Goal: Information Seeking & Learning: Learn about a topic

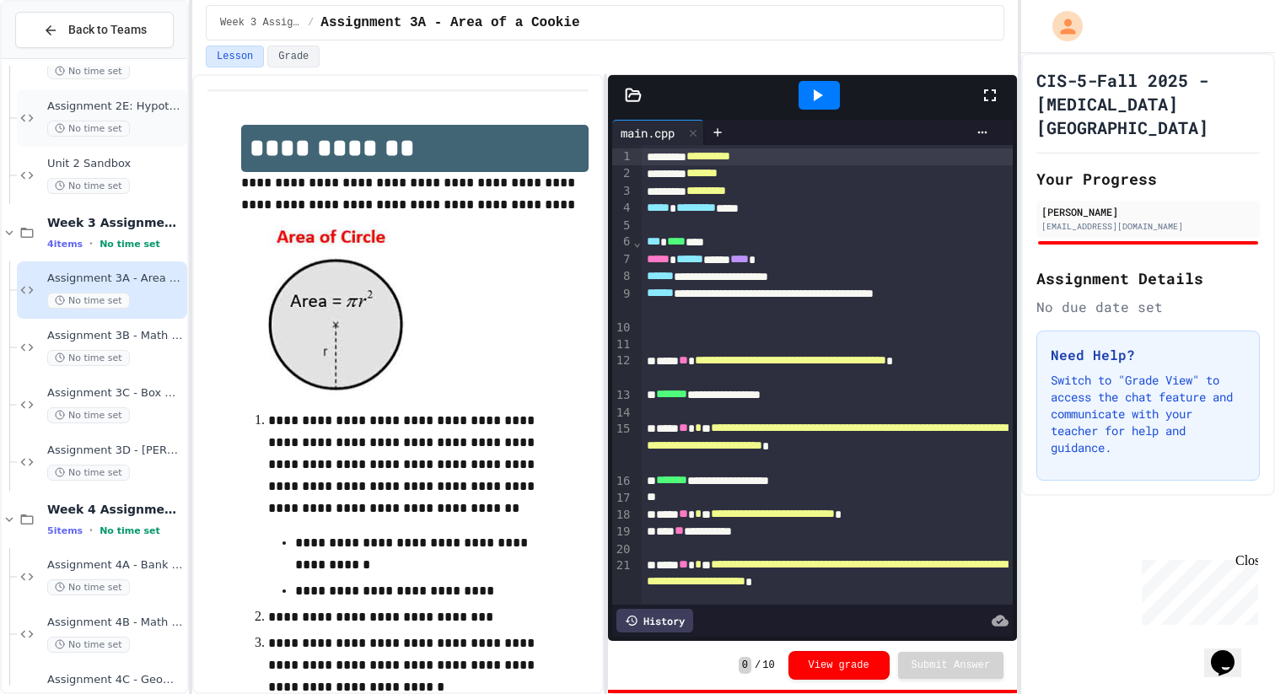
scroll to position [346, 0]
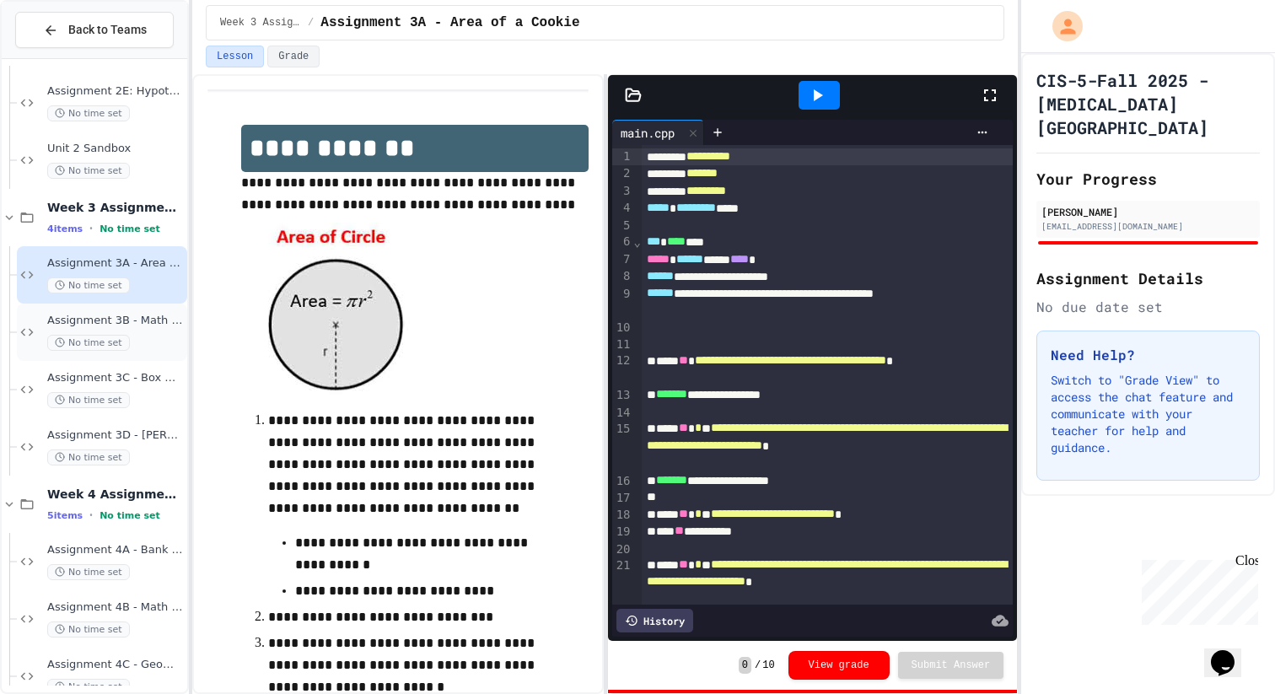
click at [150, 332] on div "Assignment 3B - Math Tutor Program No time set" at bounding box center [115, 332] width 137 height 37
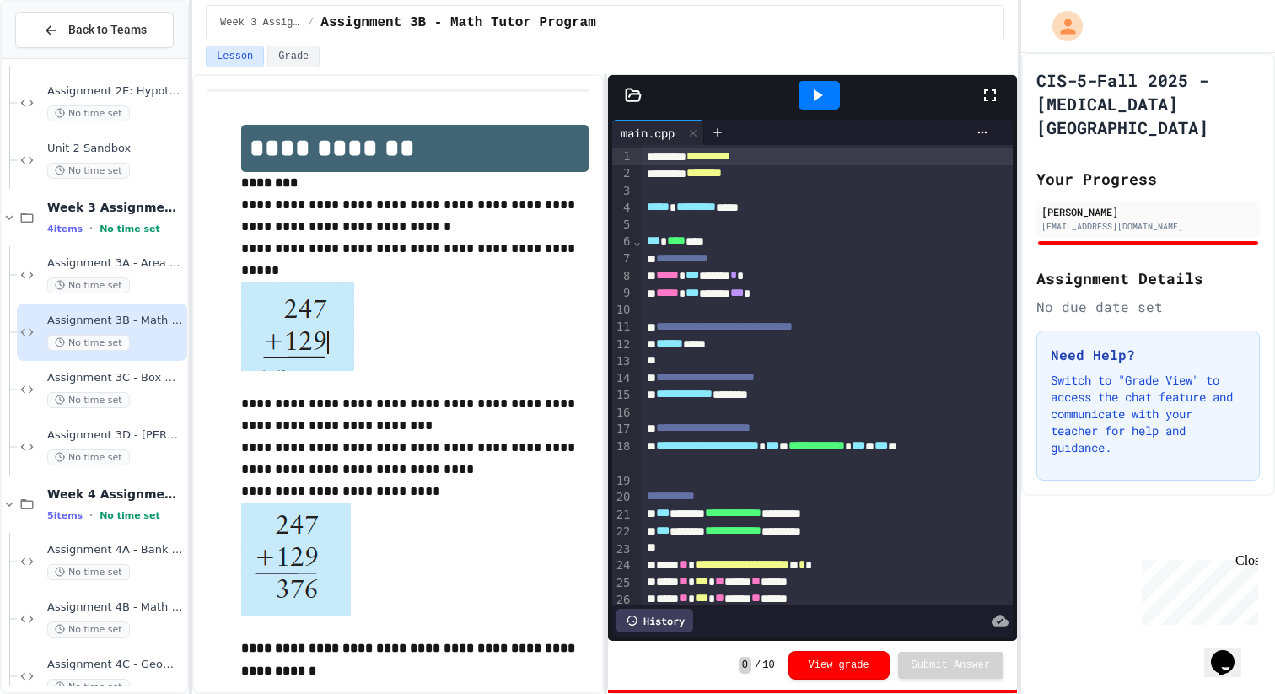
click at [838, 102] on div at bounding box center [819, 95] width 41 height 29
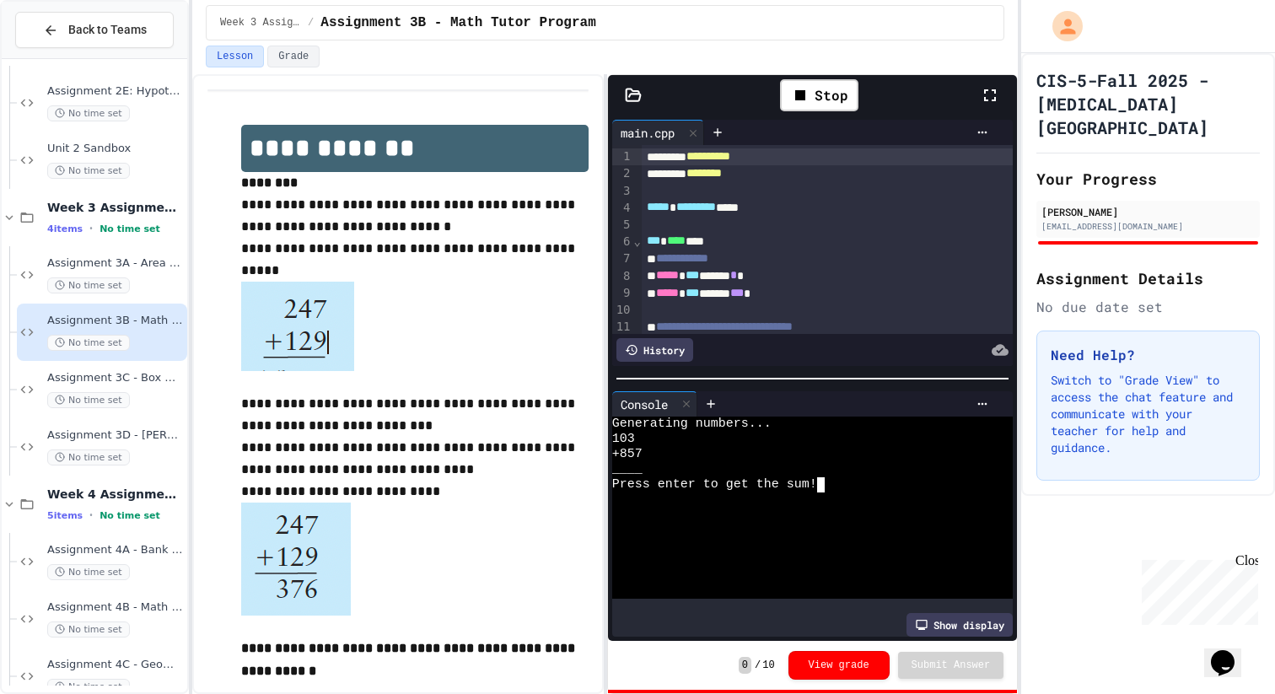
click at [823, 487] on textarea "Terminal input" at bounding box center [821, 484] width 8 height 15
click at [176, 388] on div "Assignment 3C - Box Office No time set" at bounding box center [115, 389] width 137 height 37
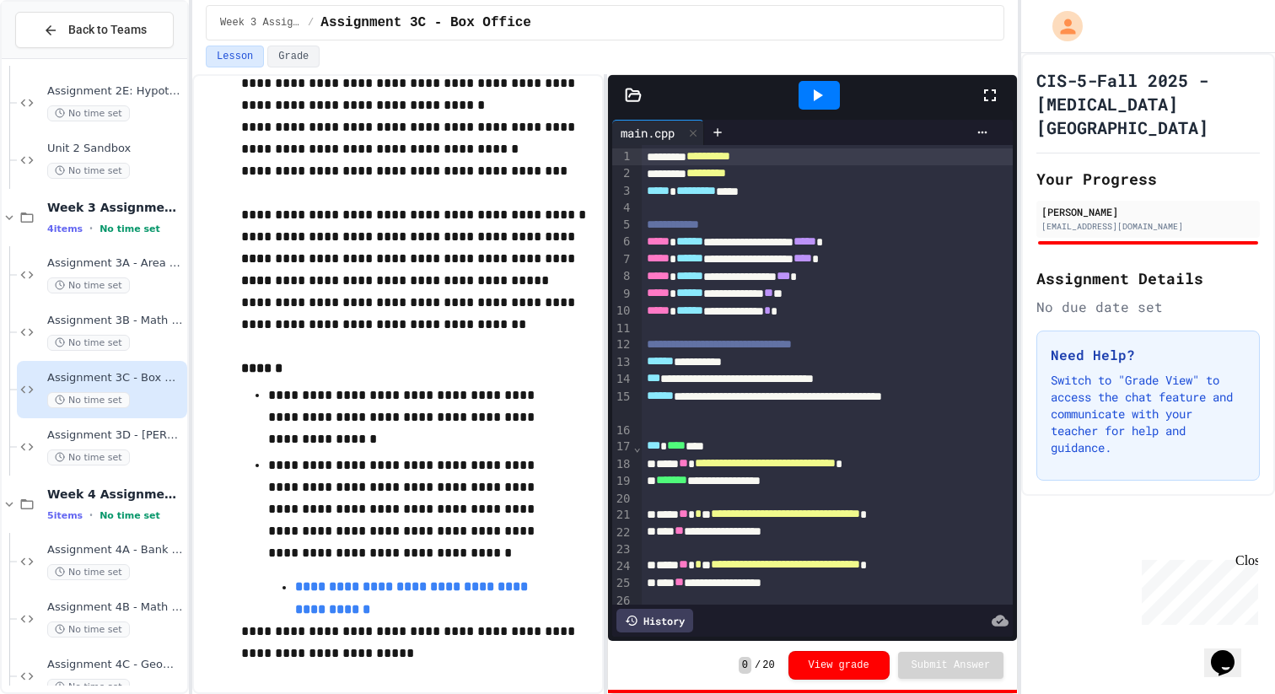
scroll to position [282, 0]
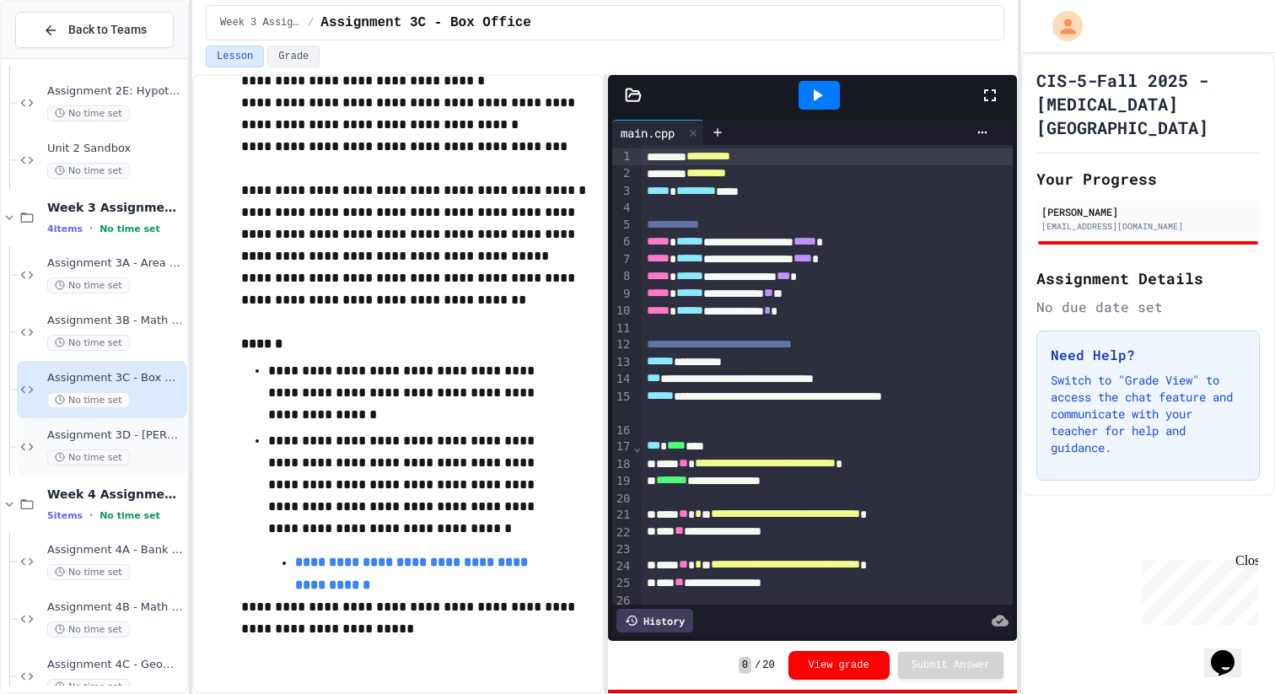
click at [132, 444] on div "Assignment 3D - Jabba's Pizza Palace and Simulated Dice No time set" at bounding box center [115, 446] width 137 height 37
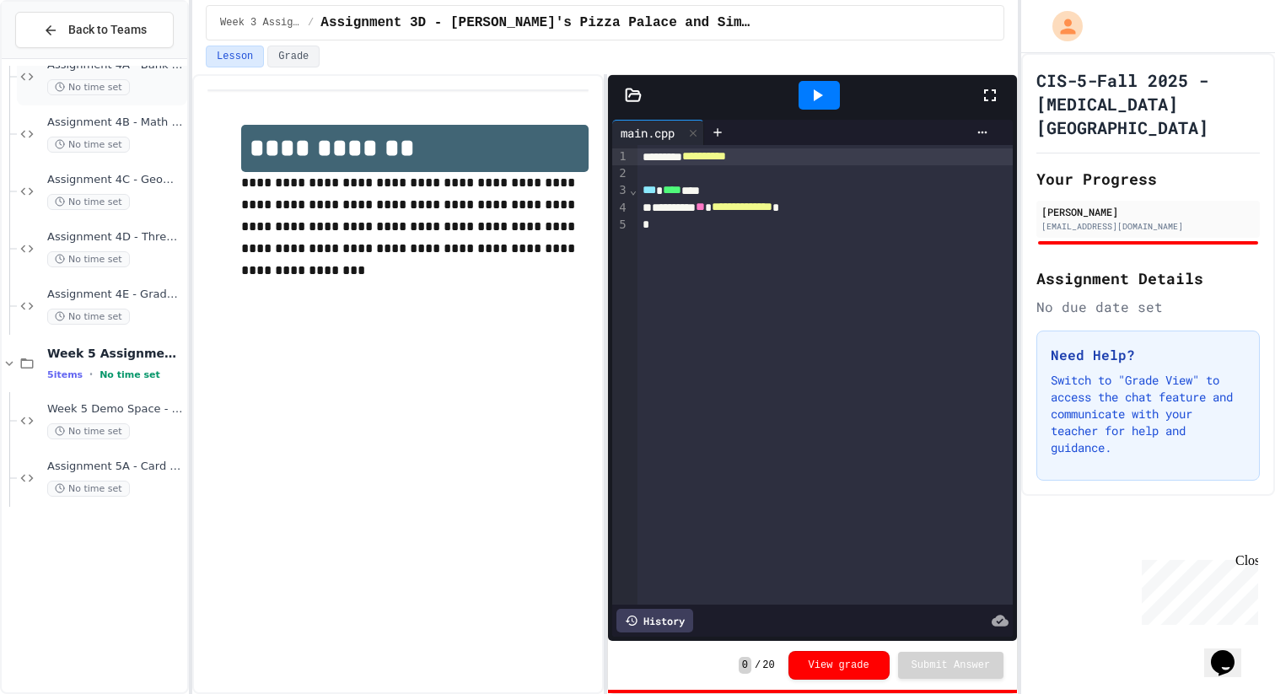
scroll to position [834, 0]
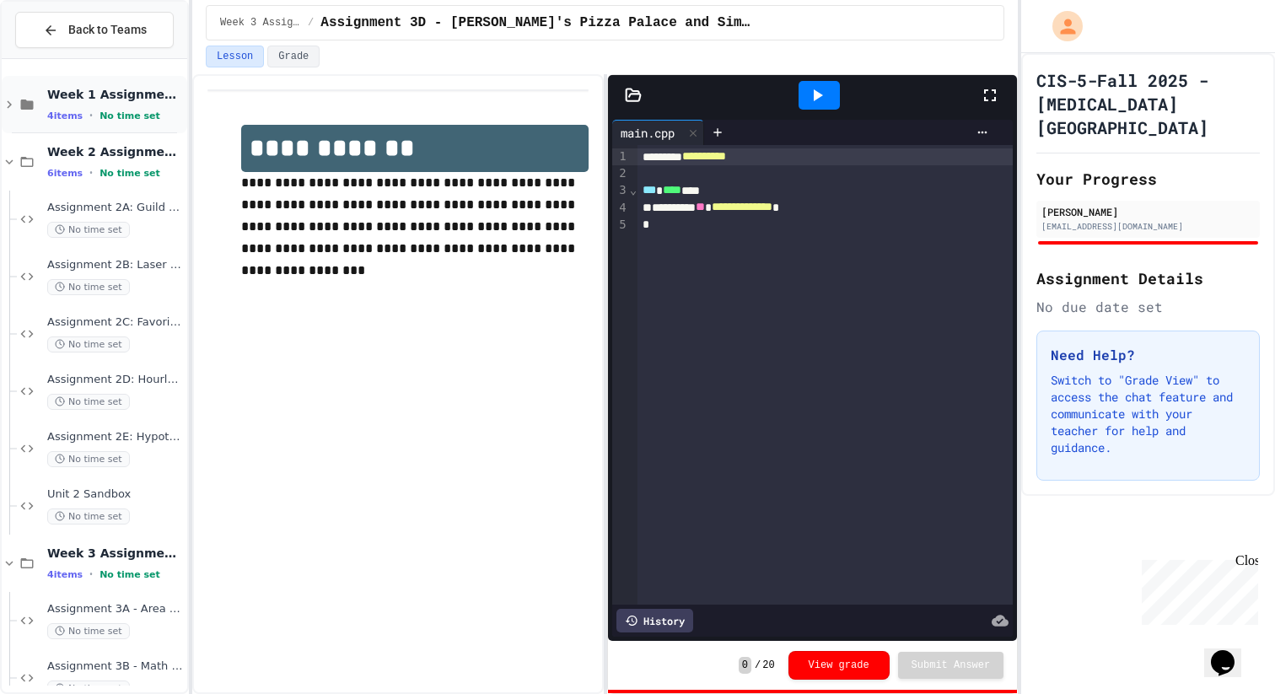
click at [86, 101] on span "Week 1 Assignments" at bounding box center [115, 94] width 137 height 15
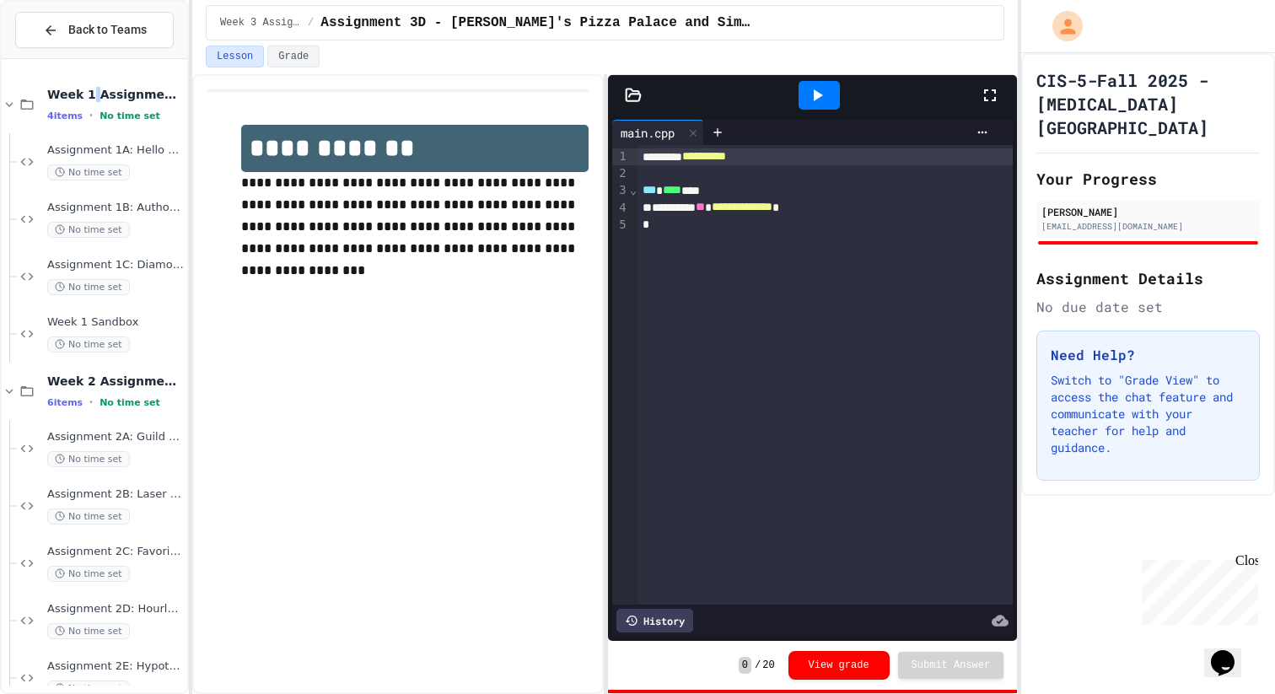
click at [86, 101] on span "Week 1 Assignments" at bounding box center [115, 94] width 137 height 15
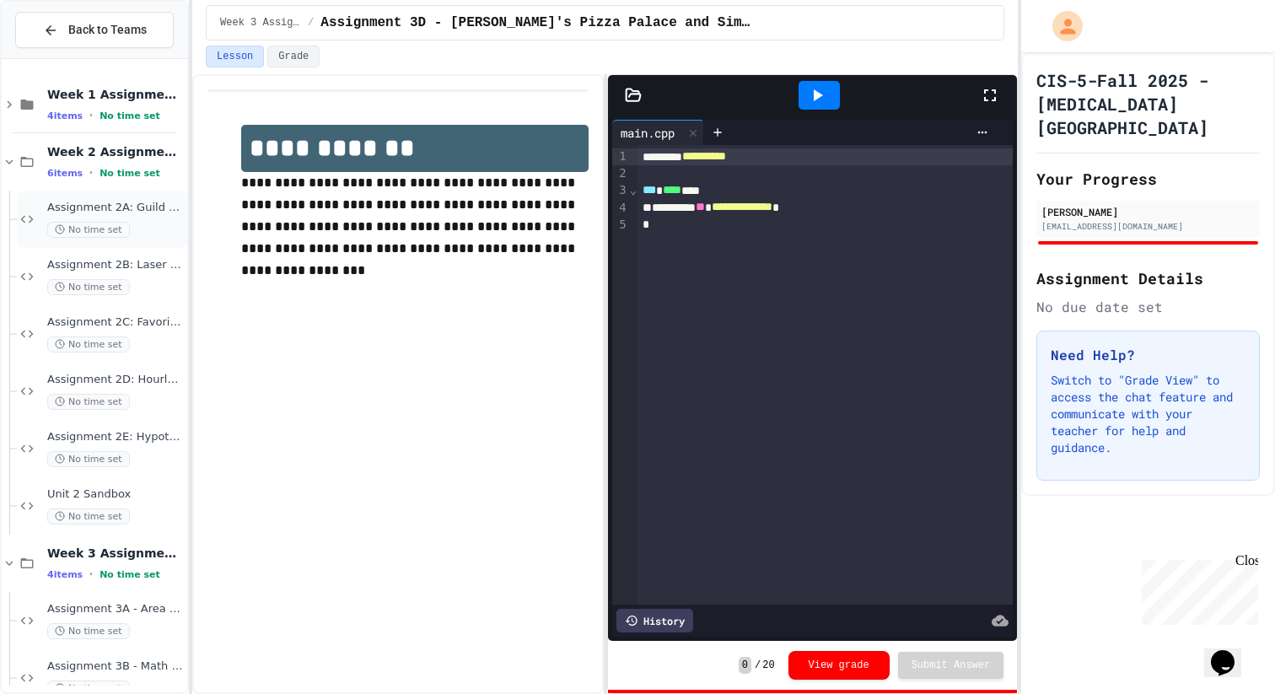
click at [137, 213] on span "Assignment 2A: Guild of Corellia Industries" at bounding box center [115, 208] width 137 height 14
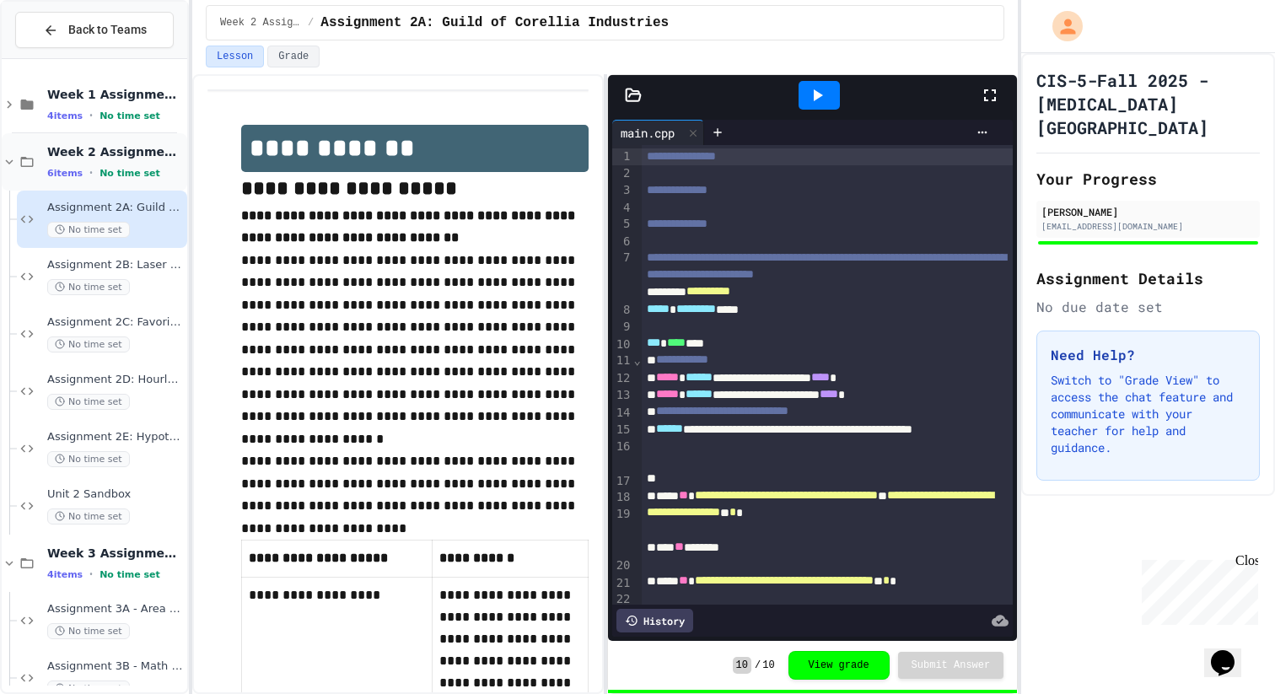
click at [15, 168] on icon at bounding box center [9, 161] width 15 height 15
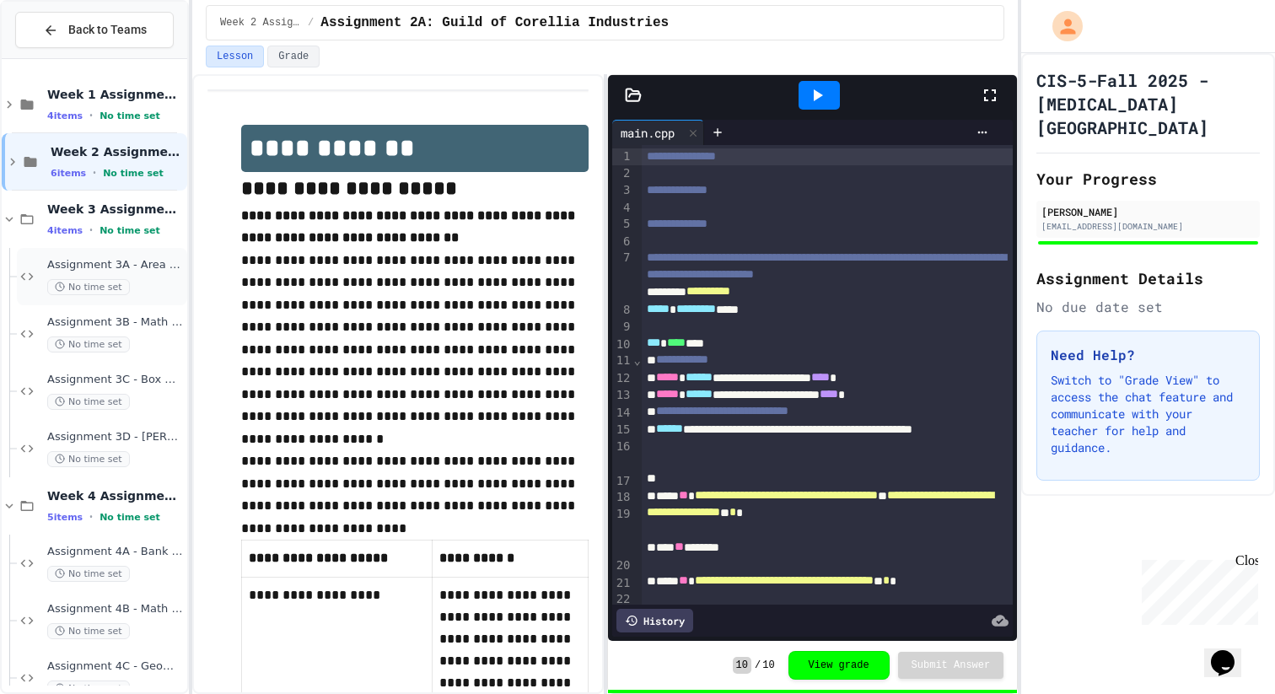
click at [137, 270] on span "Assignment 3A - Area of a Cookie" at bounding box center [115, 265] width 137 height 14
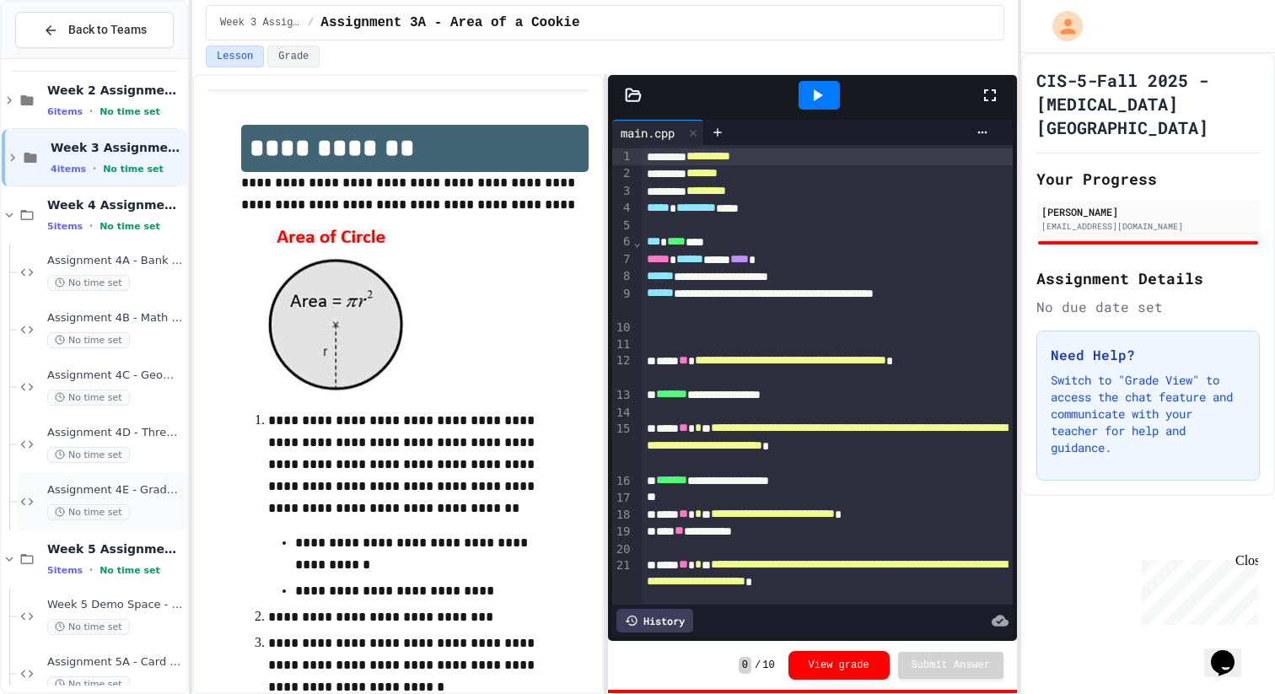
scroll to position [261, 0]
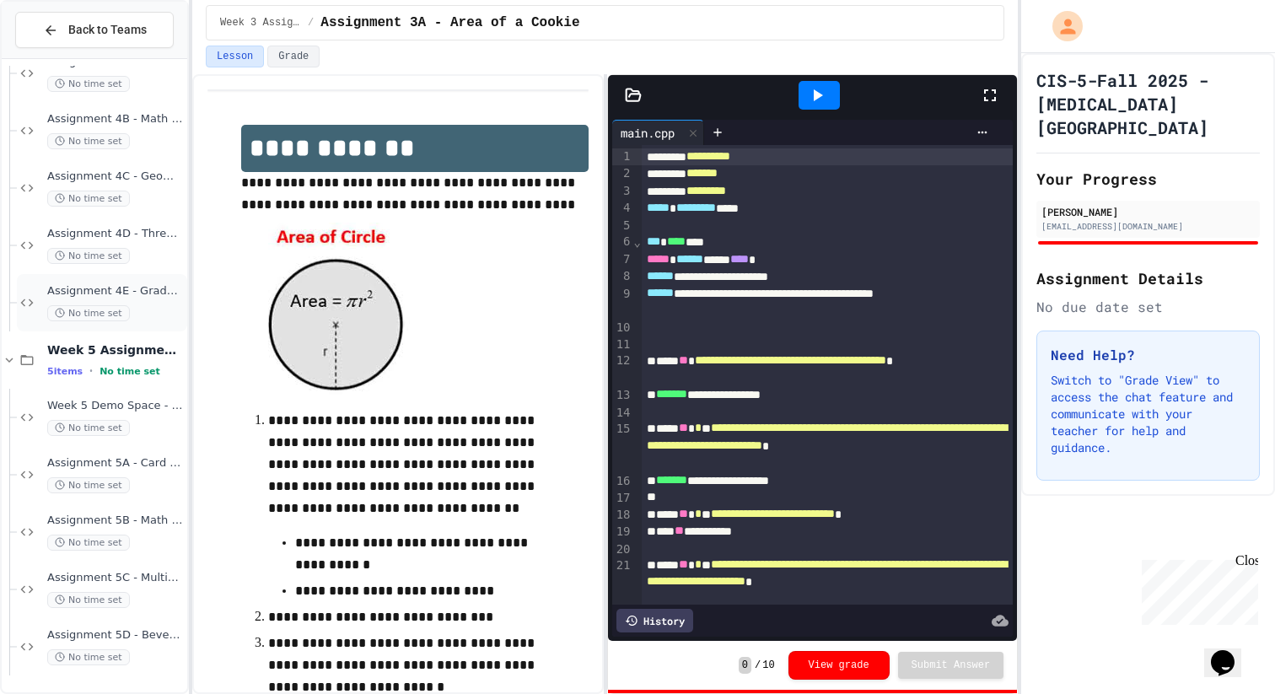
click at [150, 279] on div "Assignment 4E - Grade Book, Nested If Structures No time set" at bounding box center [102, 302] width 170 height 57
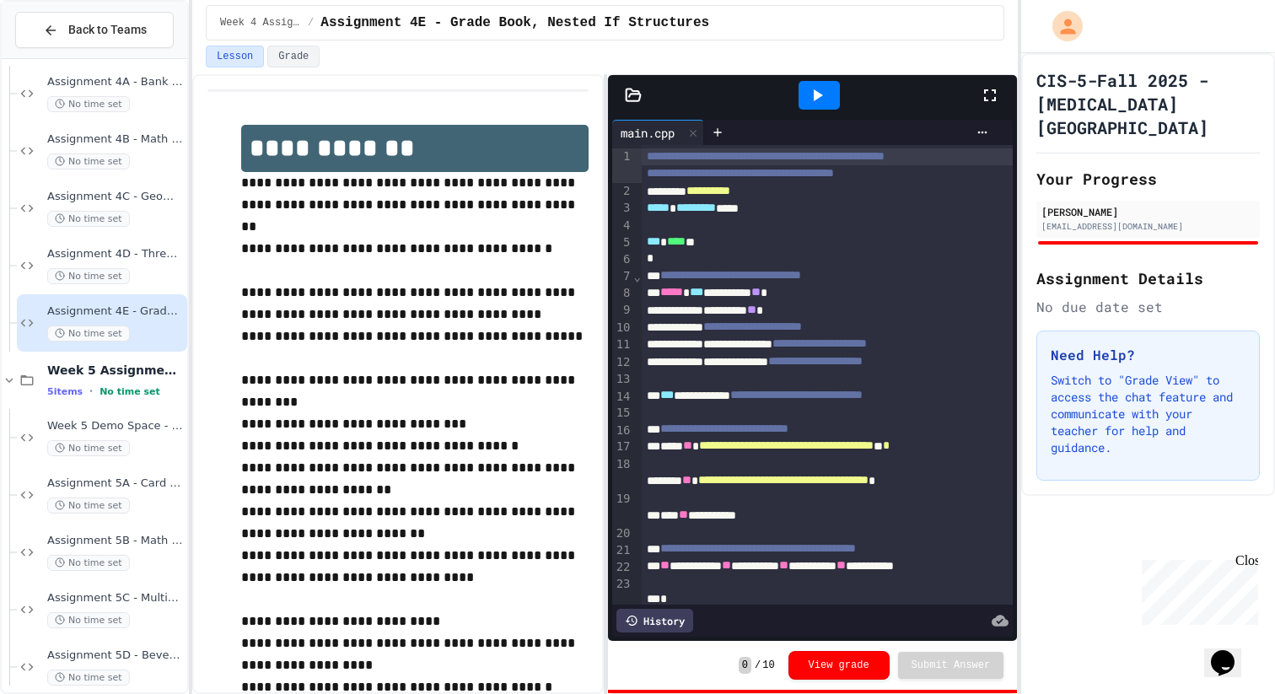
click at [808, 104] on icon at bounding box center [817, 95] width 20 height 20
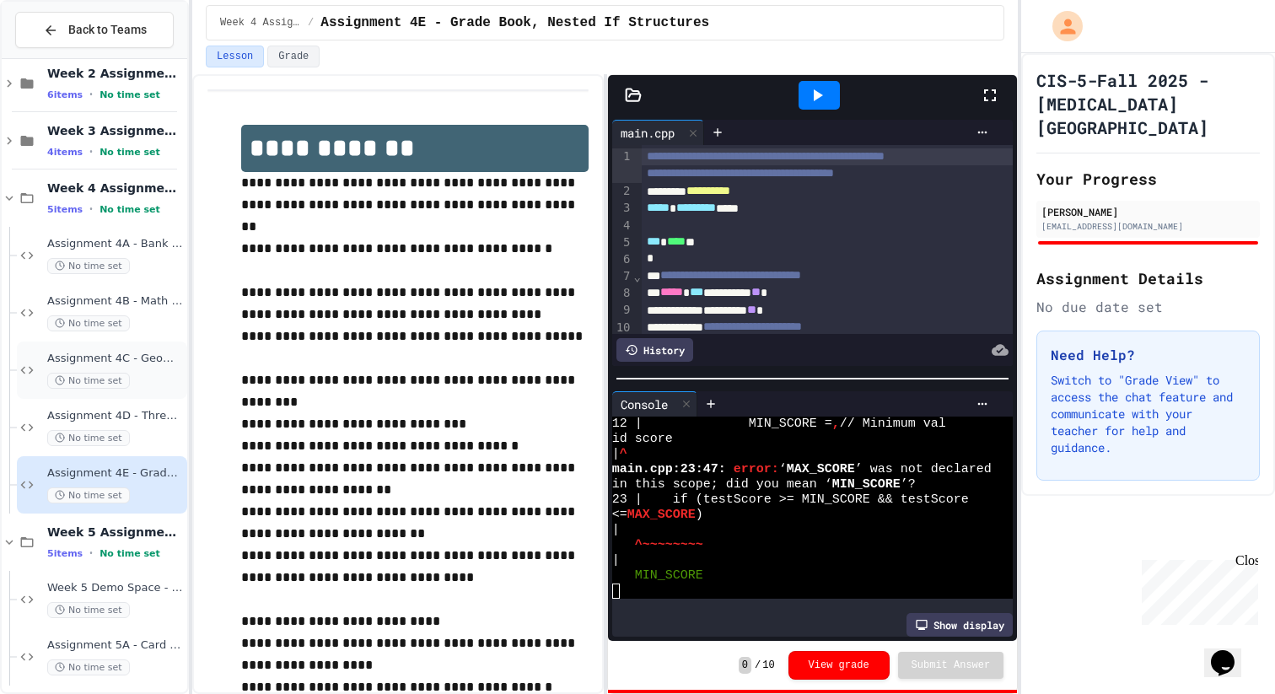
scroll to position [72, 0]
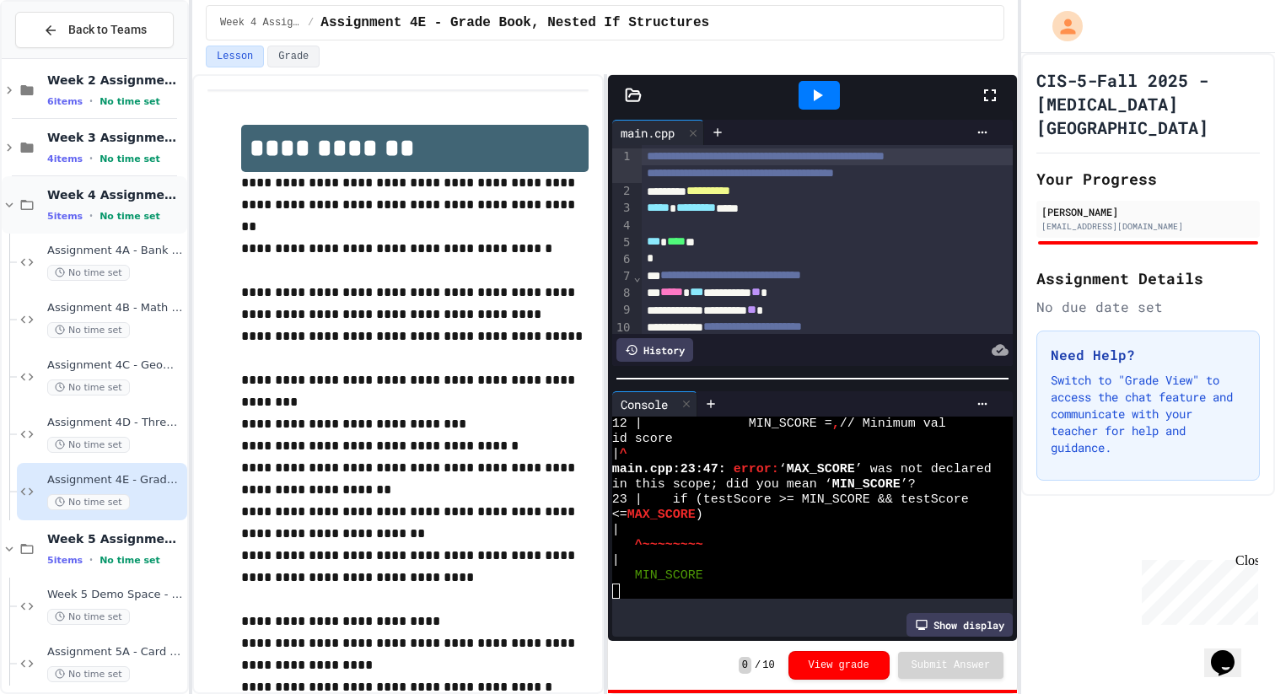
click at [8, 207] on icon at bounding box center [9, 204] width 15 height 15
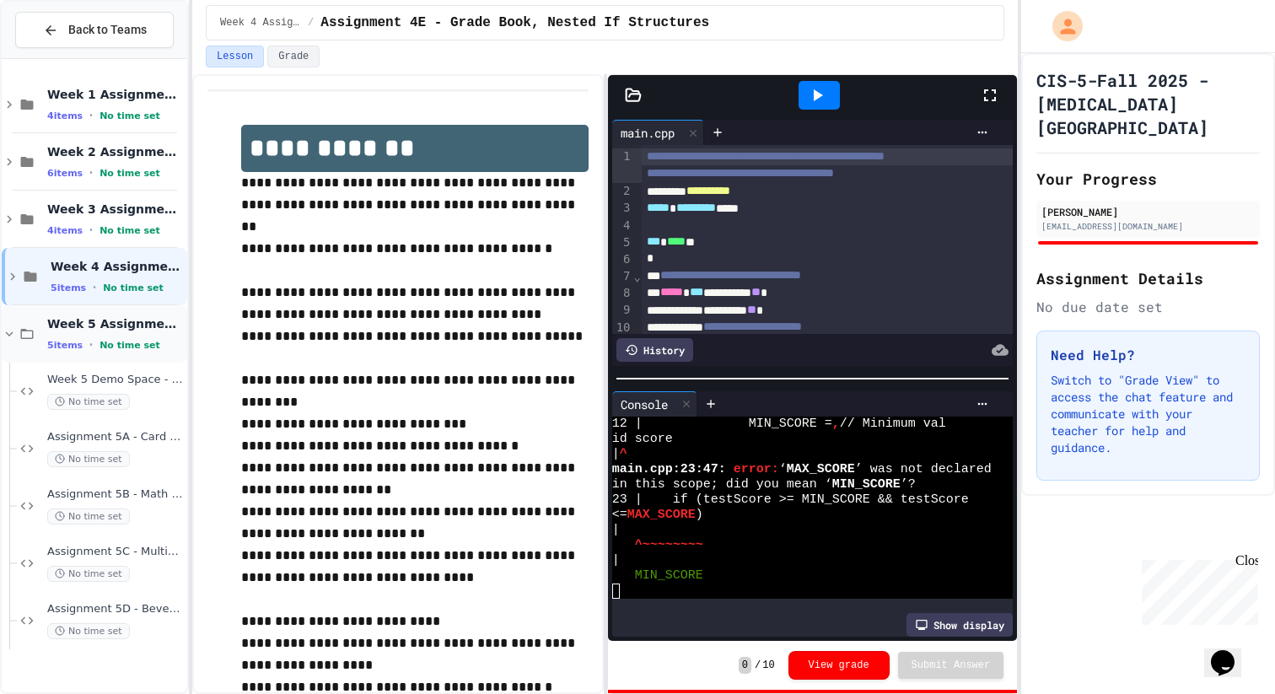
click at [7, 339] on icon at bounding box center [9, 333] width 15 height 15
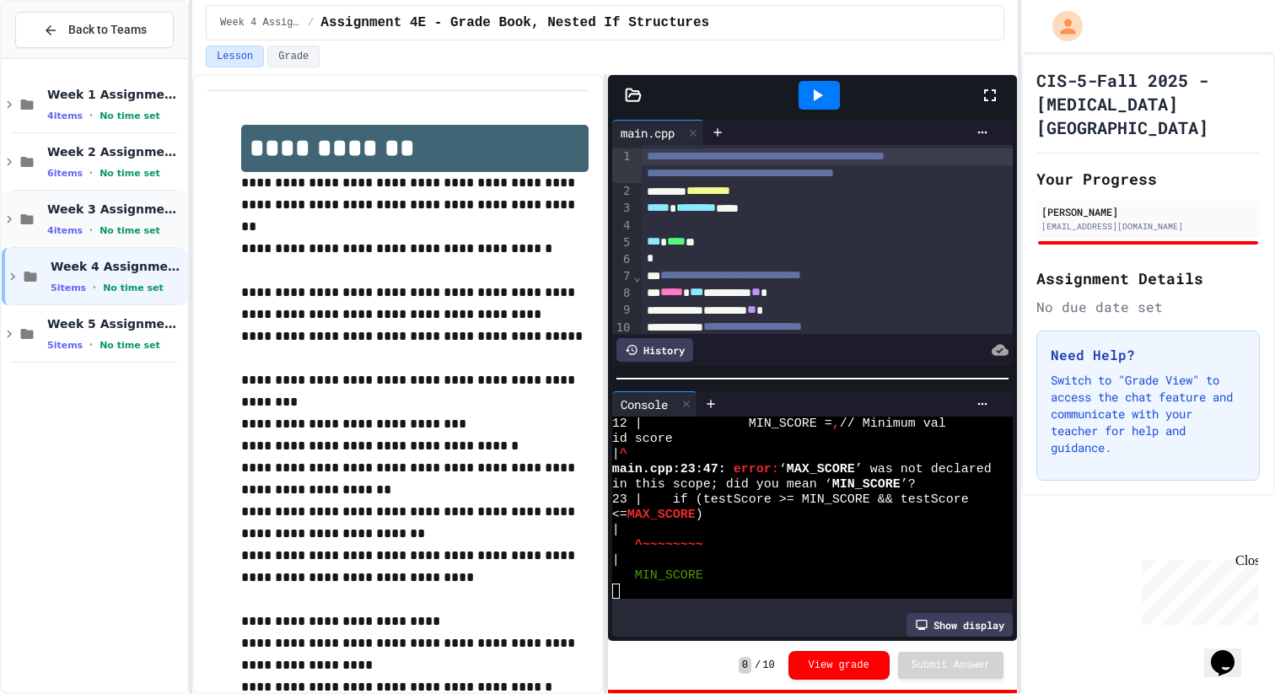
click at [146, 218] on div "Week 3 Assignments 4 items • No time set" at bounding box center [115, 219] width 137 height 35
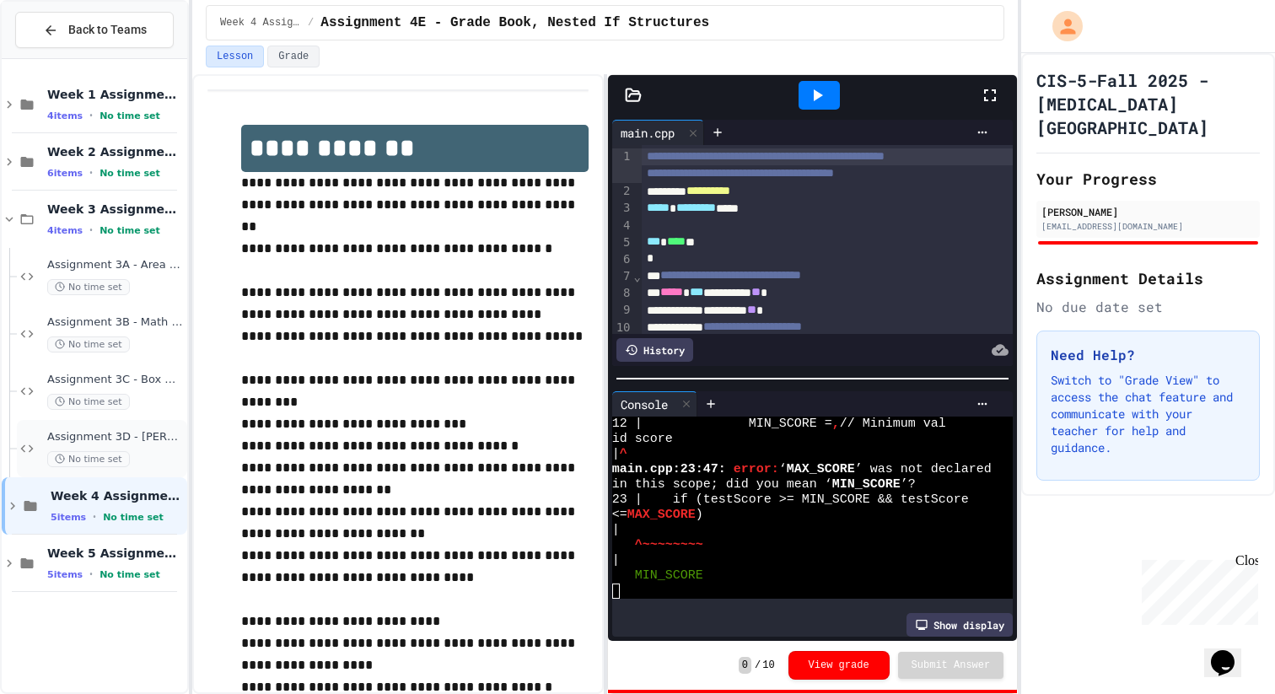
click at [137, 451] on div "No time set" at bounding box center [115, 459] width 137 height 16
